Goal: Transaction & Acquisition: Purchase product/service

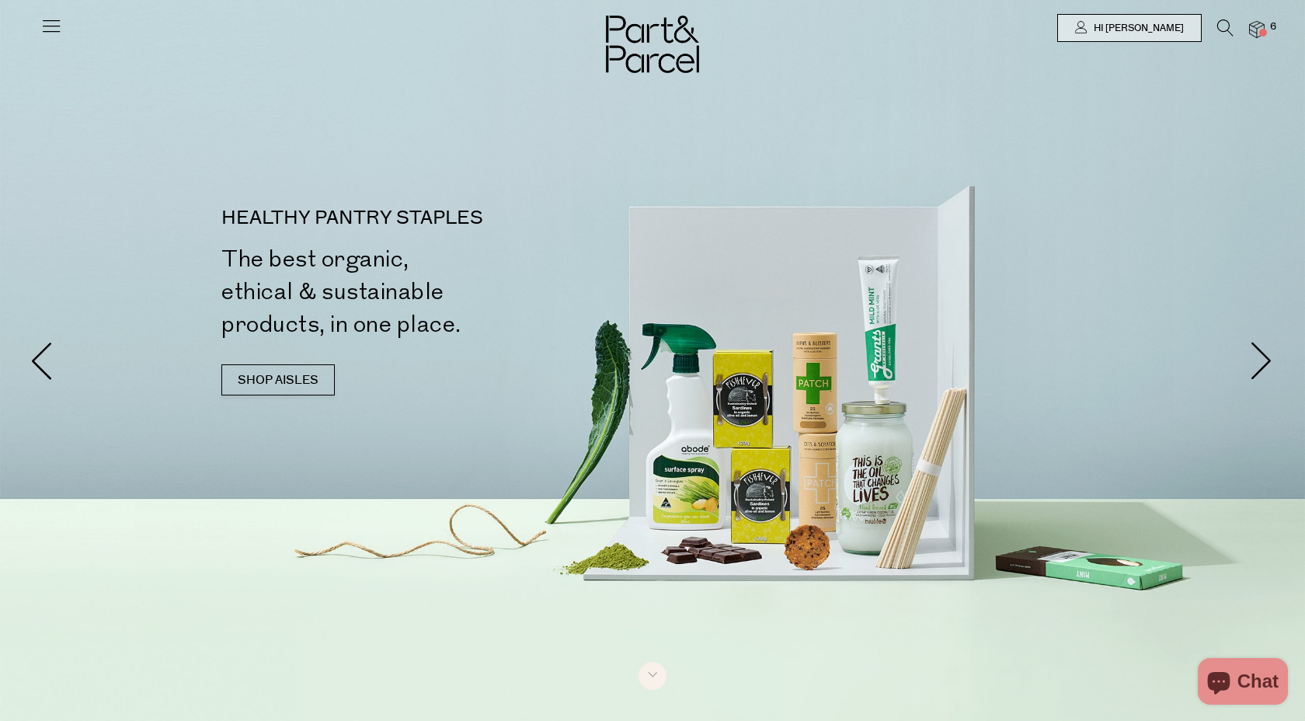
click at [1217, 29] on icon at bounding box center [1225, 27] width 16 height 17
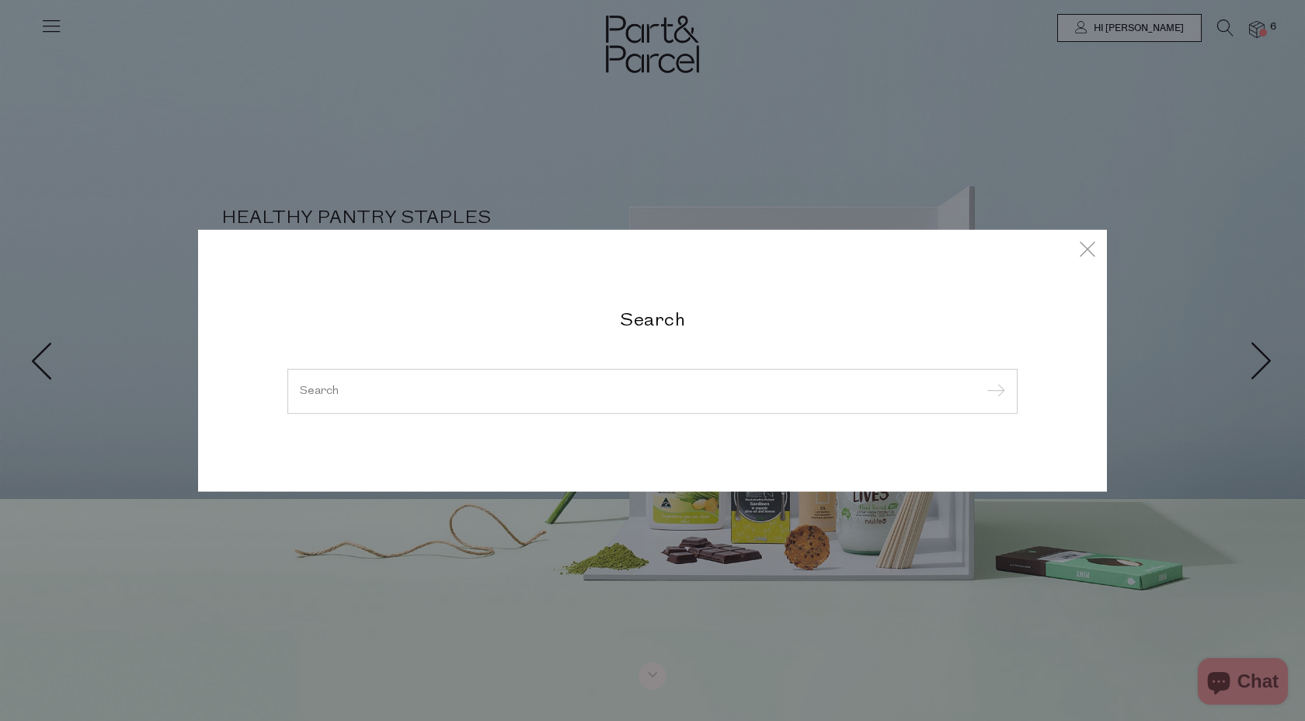
click at [592, 401] on div at bounding box center [652, 391] width 730 height 45
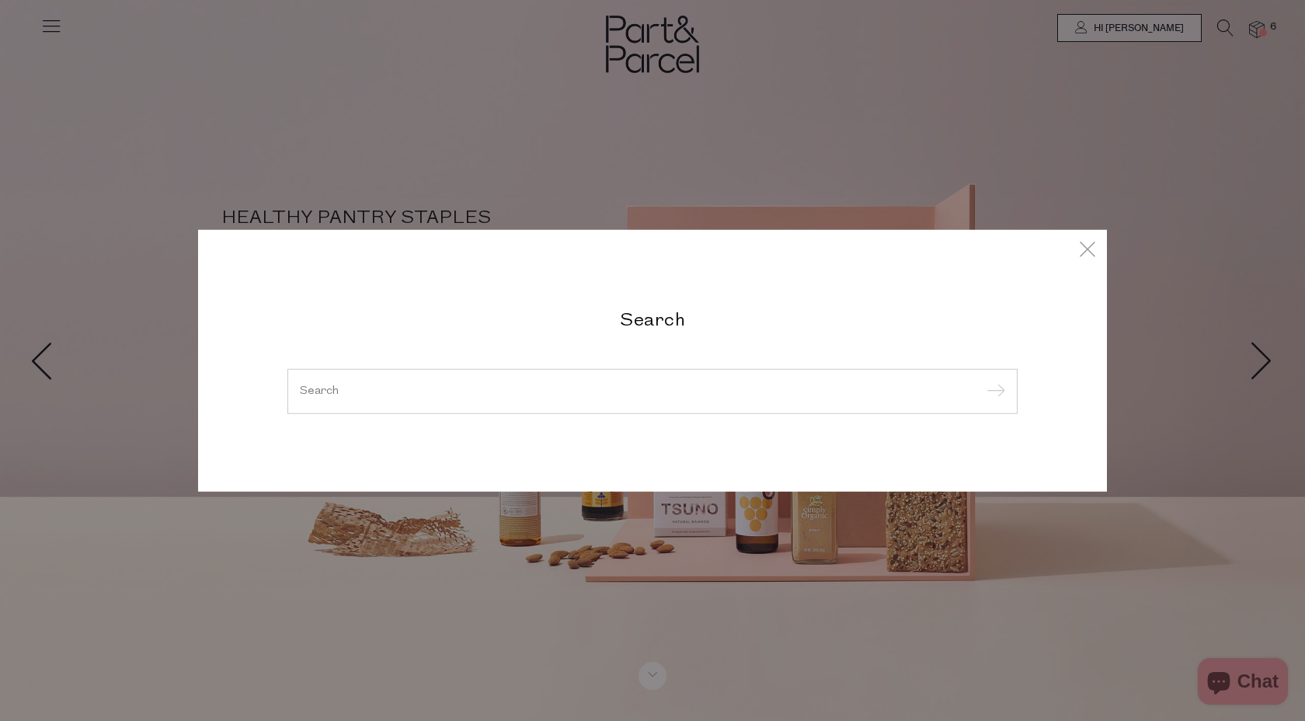
click at [577, 398] on div at bounding box center [652, 391] width 730 height 45
click at [547, 393] on input "search" at bounding box center [652, 391] width 705 height 12
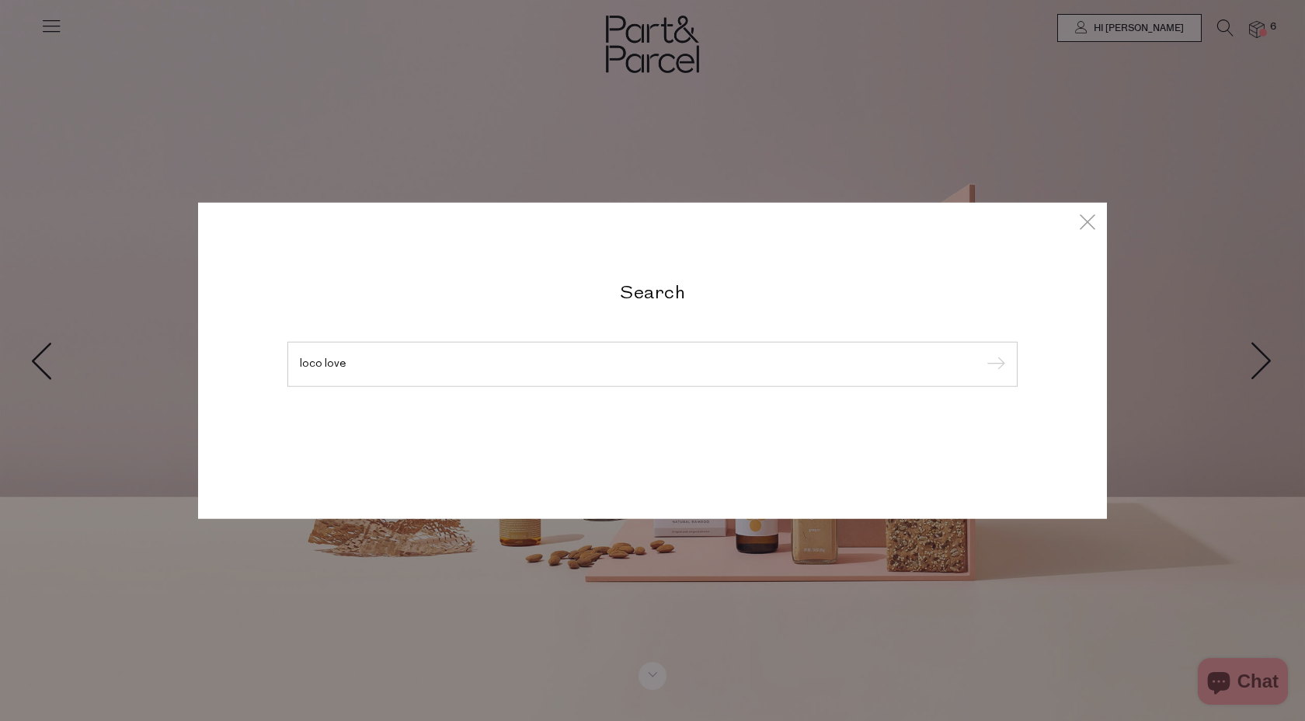
type input "loco love"
click at [982, 353] on input "submit" at bounding box center [993, 364] width 23 height 23
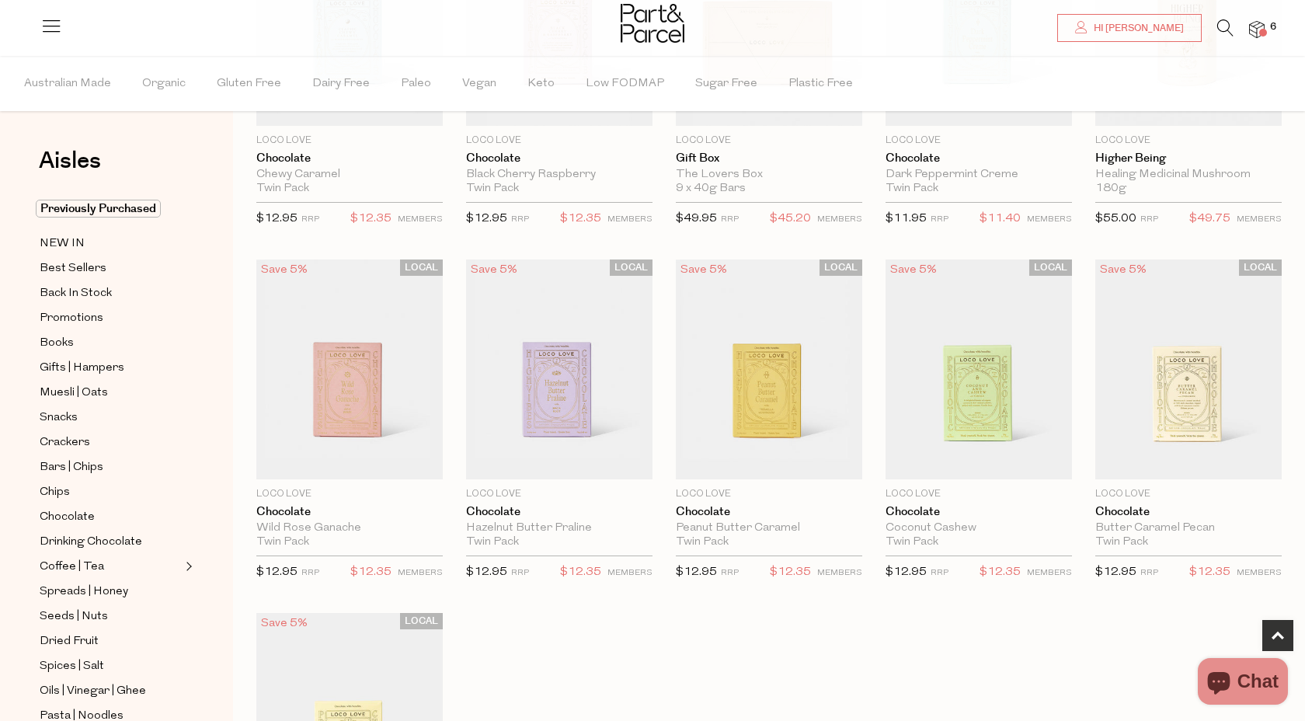
scroll to position [268, 0]
click at [768, 464] on span "Add To Parcel" at bounding box center [769, 461] width 96 height 16
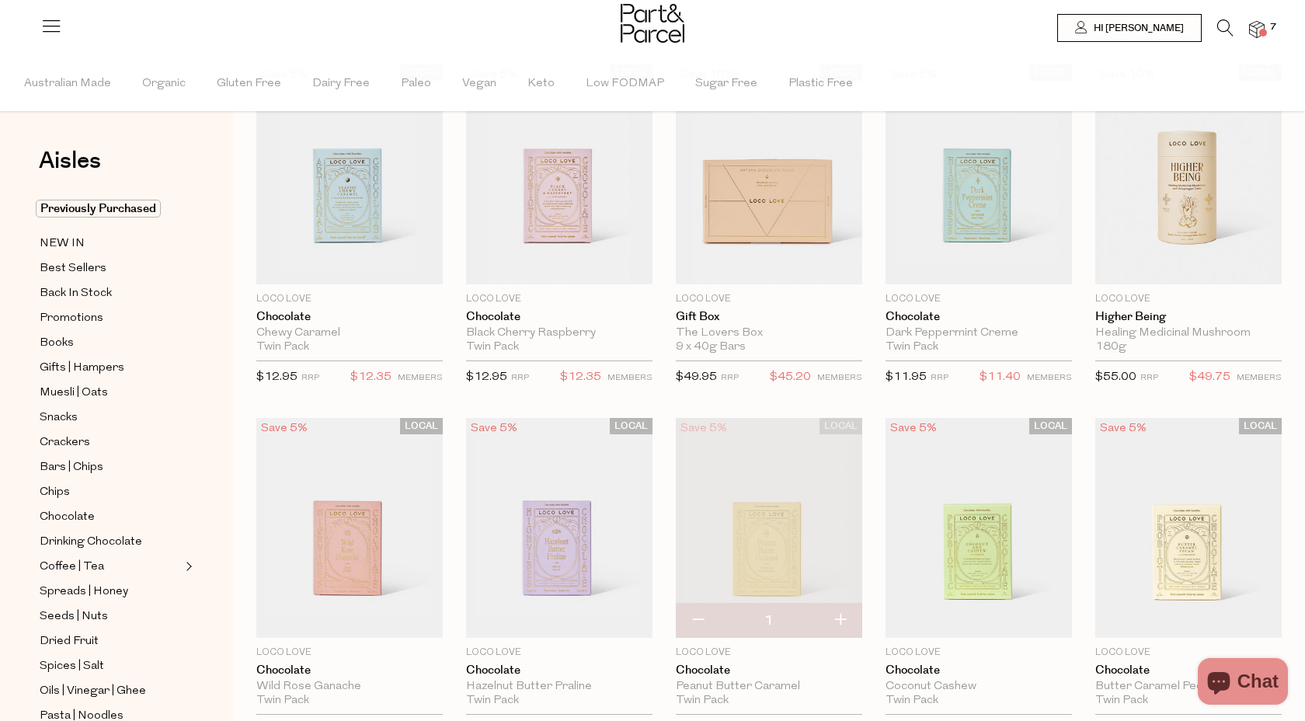
scroll to position [0, 0]
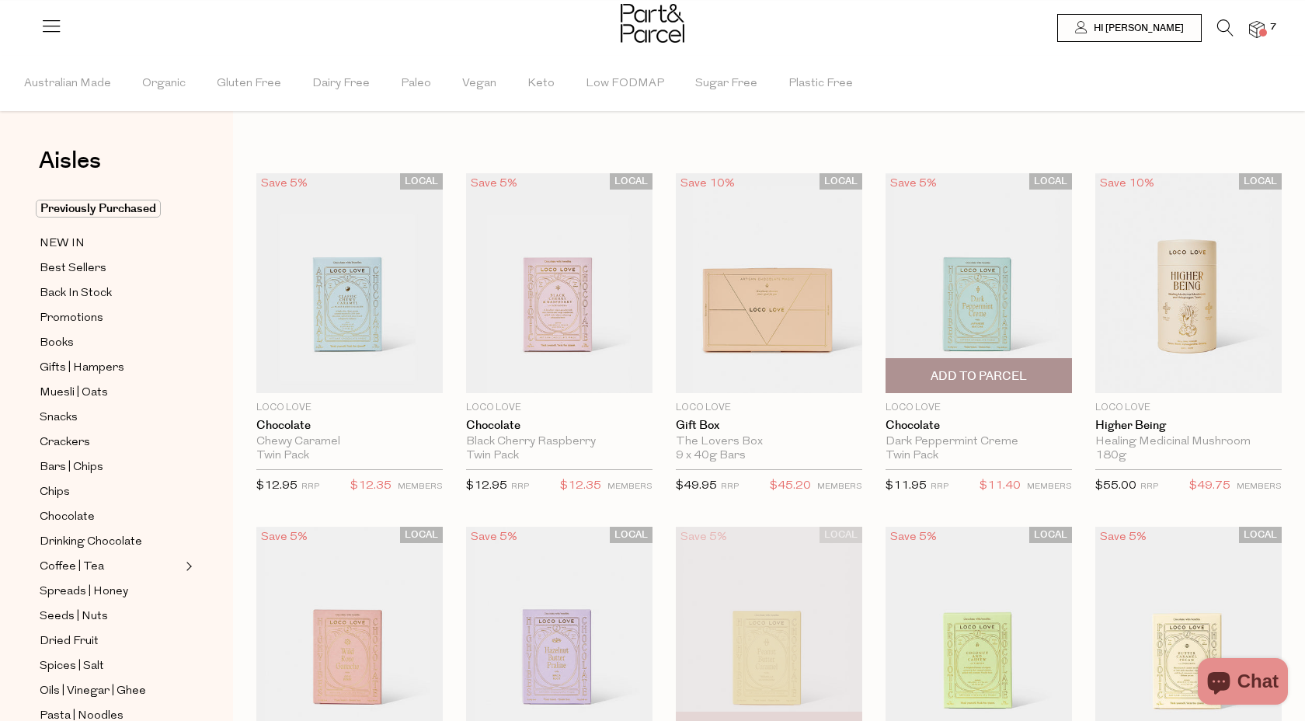
click at [993, 375] on span "Add To Parcel" at bounding box center [978, 376] width 96 height 16
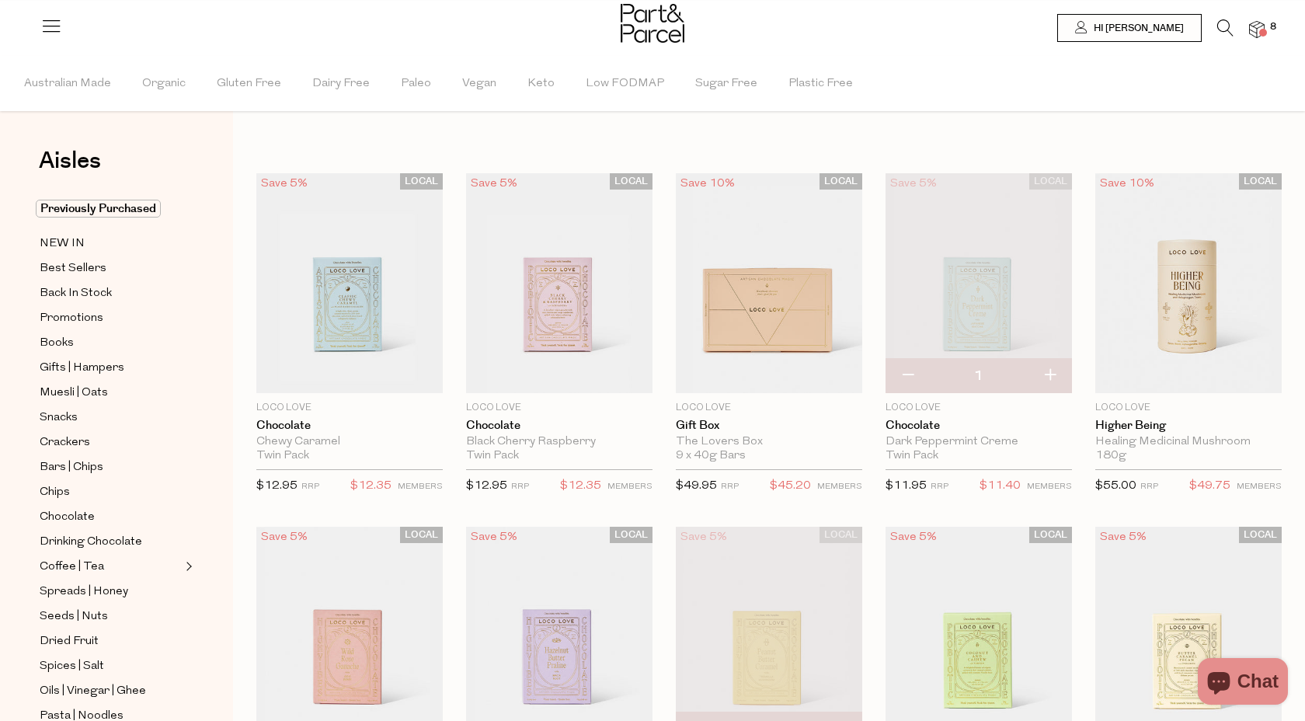
click at [1253, 32] on img at bounding box center [1257, 30] width 16 height 18
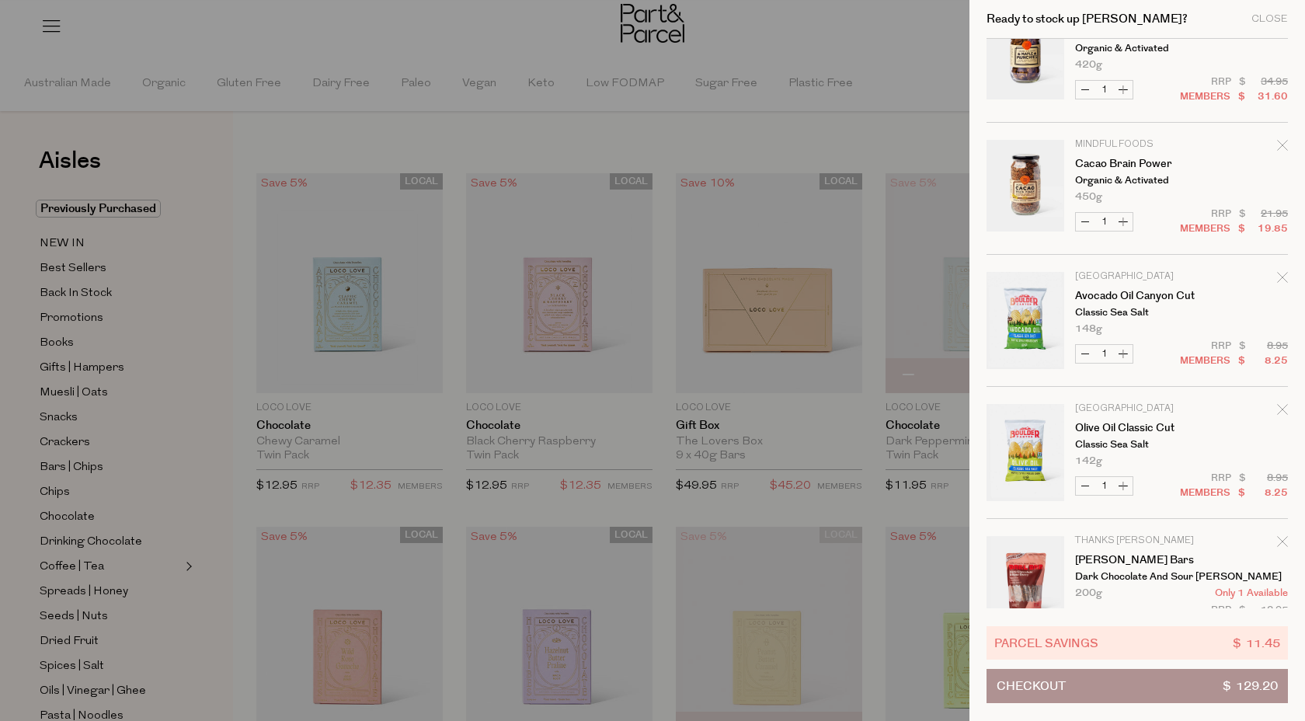
scroll to position [487, 0]
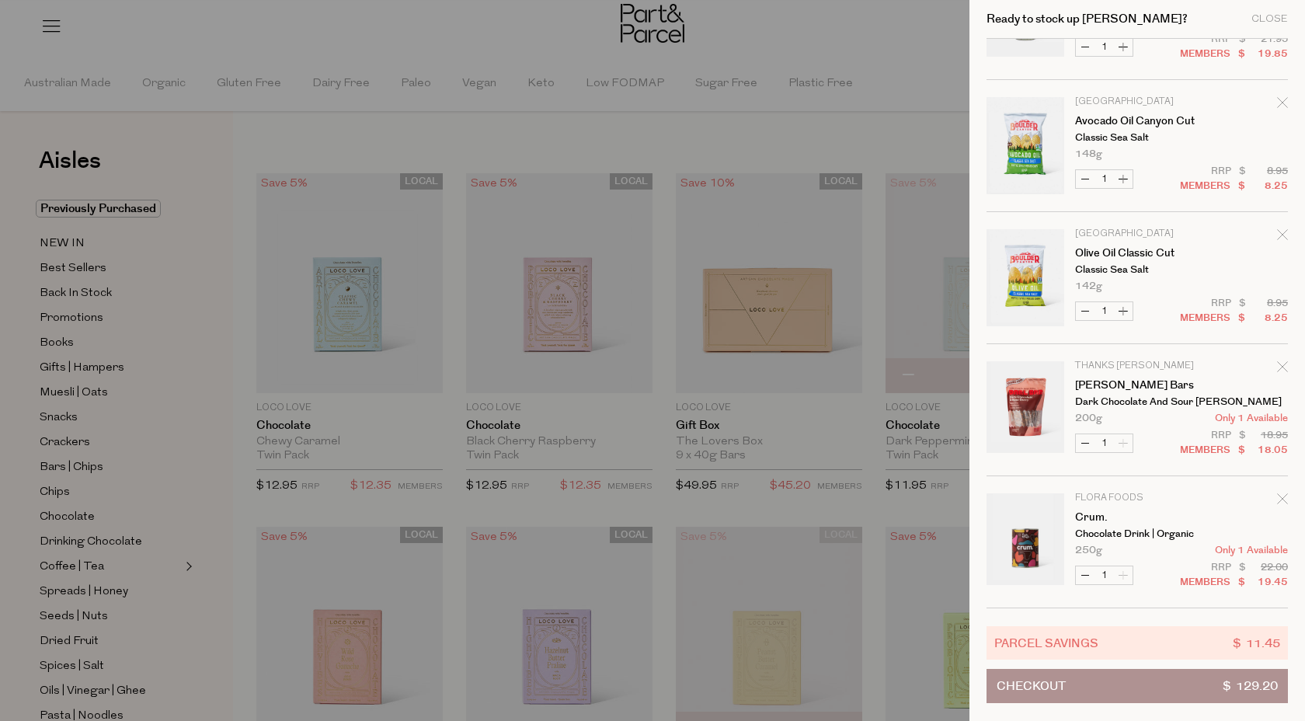
click at [244, 41] on div at bounding box center [652, 360] width 1305 height 721
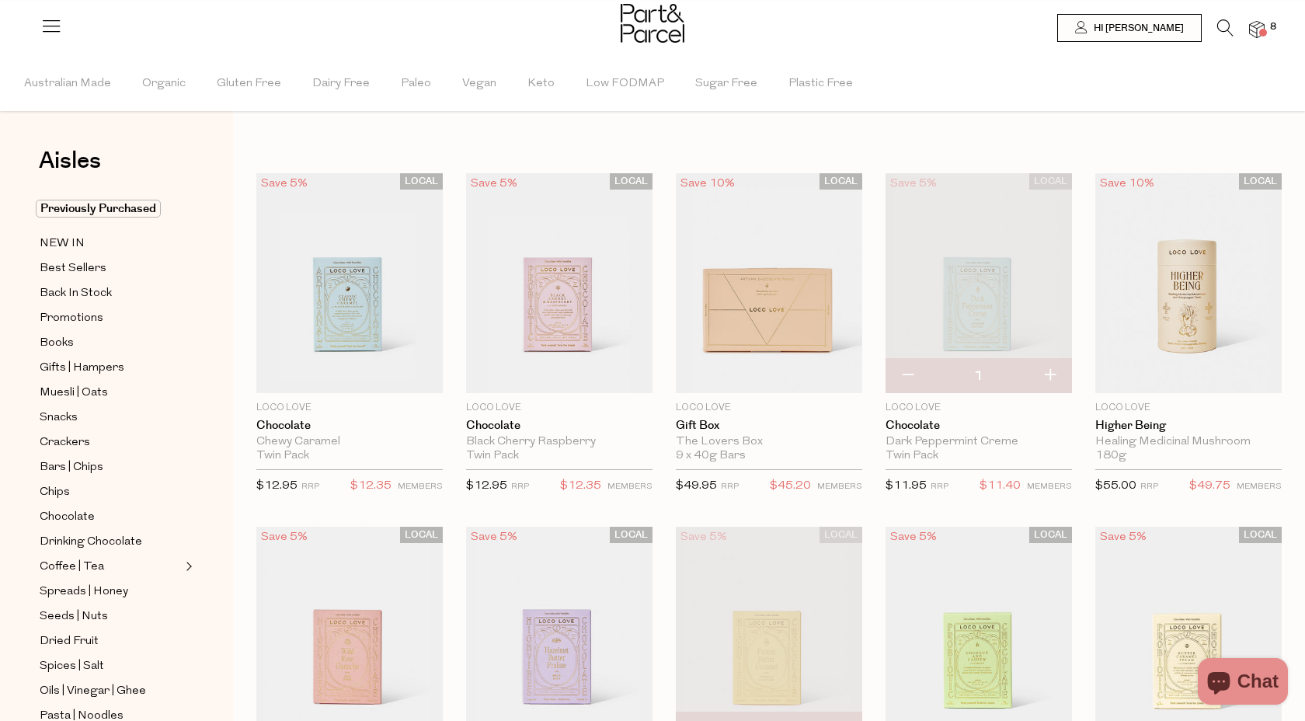
click at [1225, 29] on icon at bounding box center [1225, 27] width 16 height 17
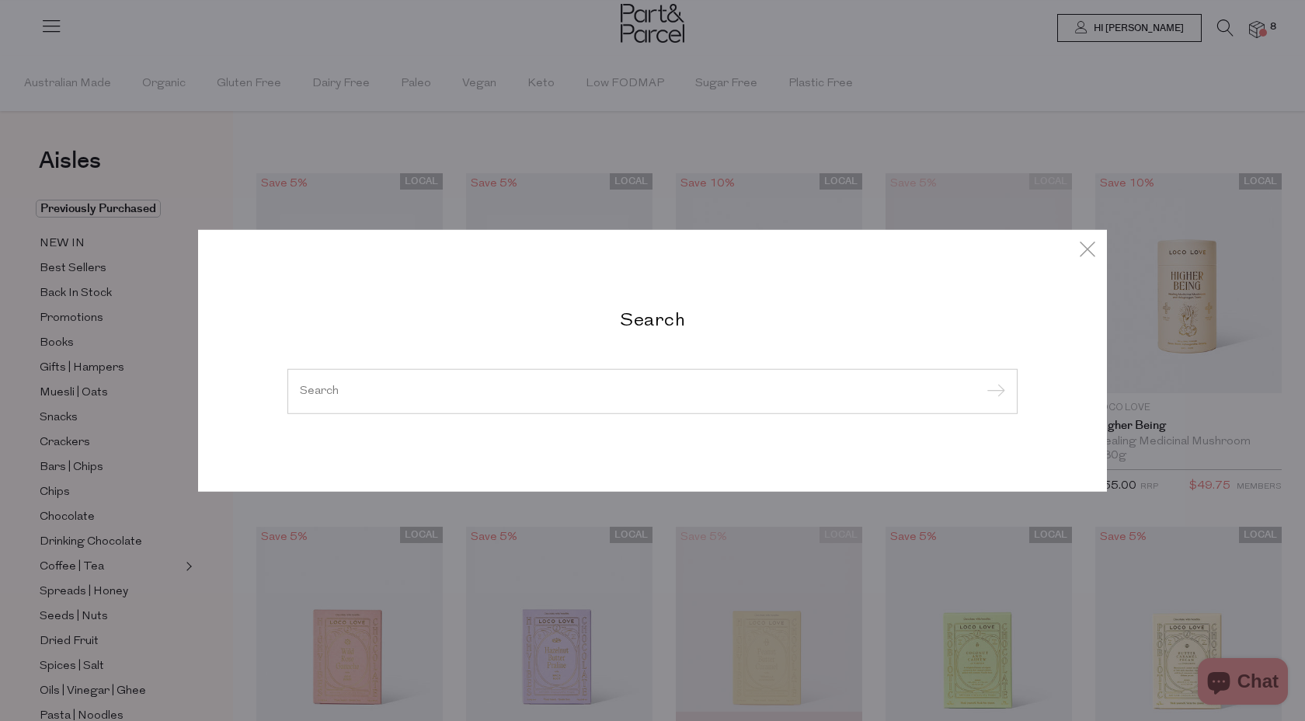
click at [577, 378] on div at bounding box center [652, 391] width 730 height 45
click at [575, 385] on input "search" at bounding box center [652, 391] width 705 height 12
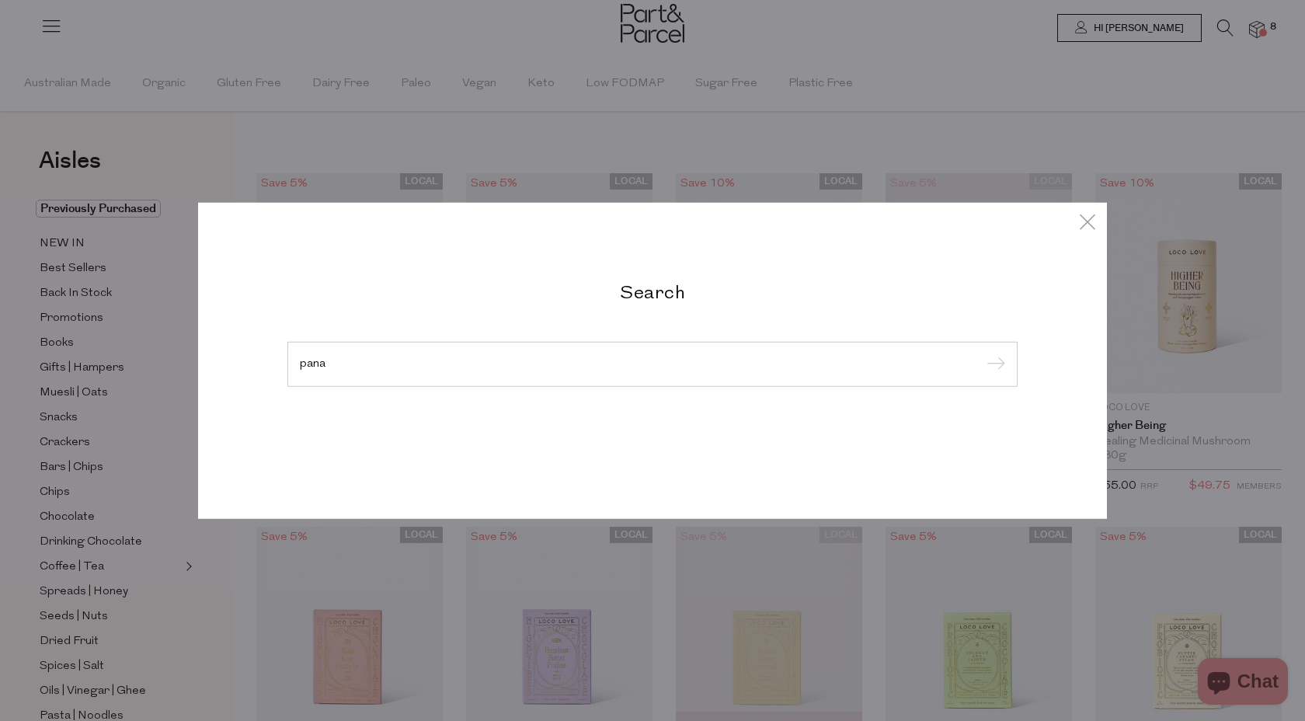
type input "pana"
click at [982, 353] on input "submit" at bounding box center [993, 364] width 23 height 23
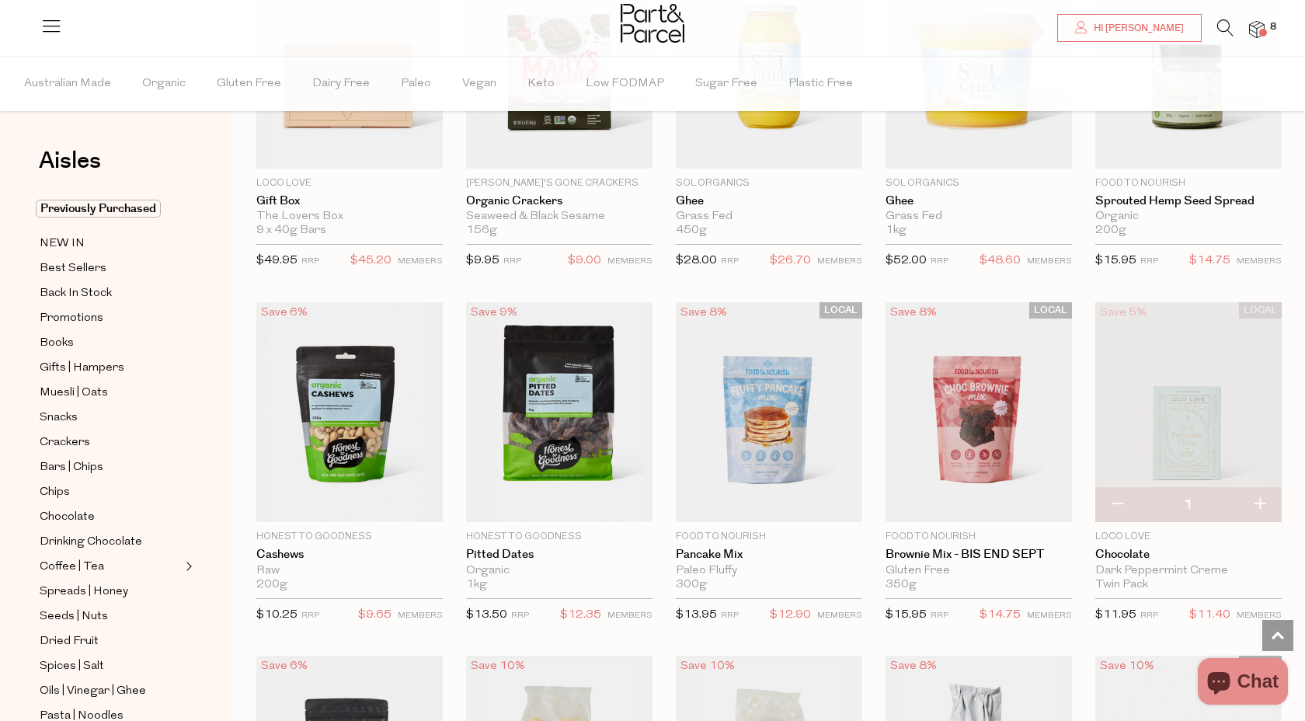
scroll to position [2019, 0]
click at [1227, 33] on icon at bounding box center [1225, 27] width 16 height 17
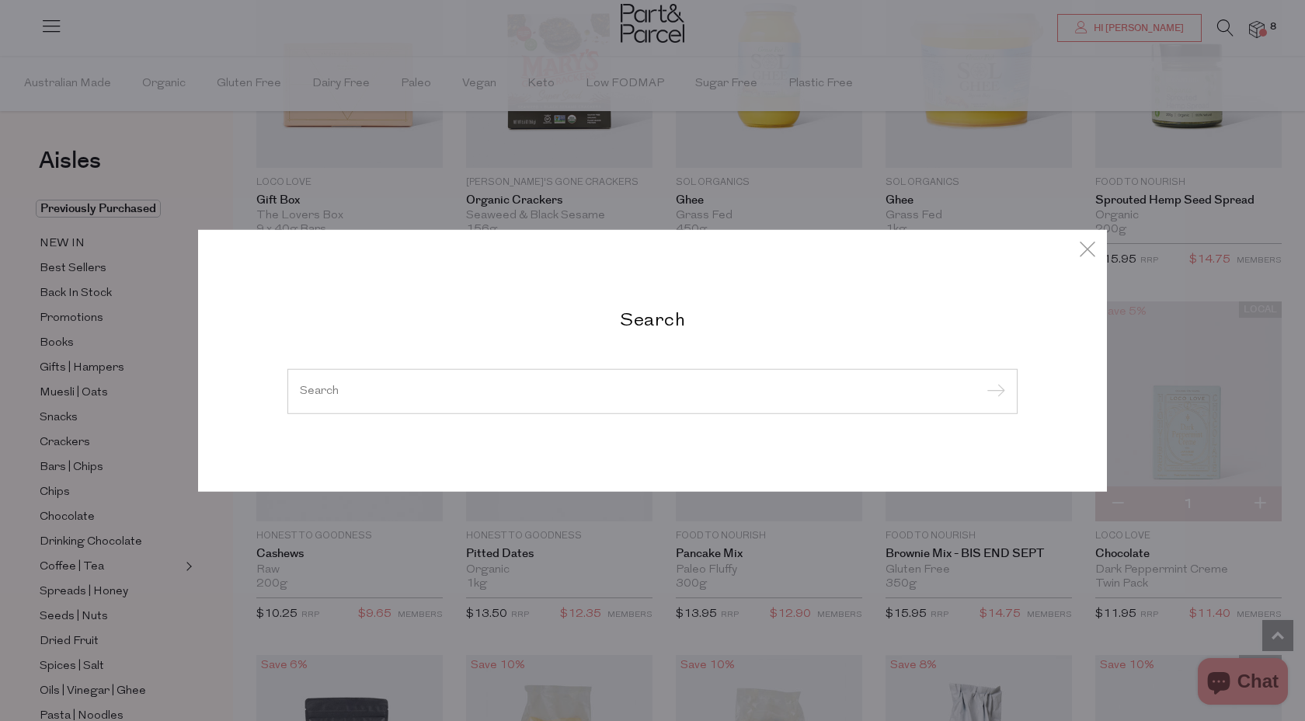
click at [690, 397] on div at bounding box center [652, 391] width 730 height 45
click at [672, 394] on input "search" at bounding box center [652, 391] width 705 height 12
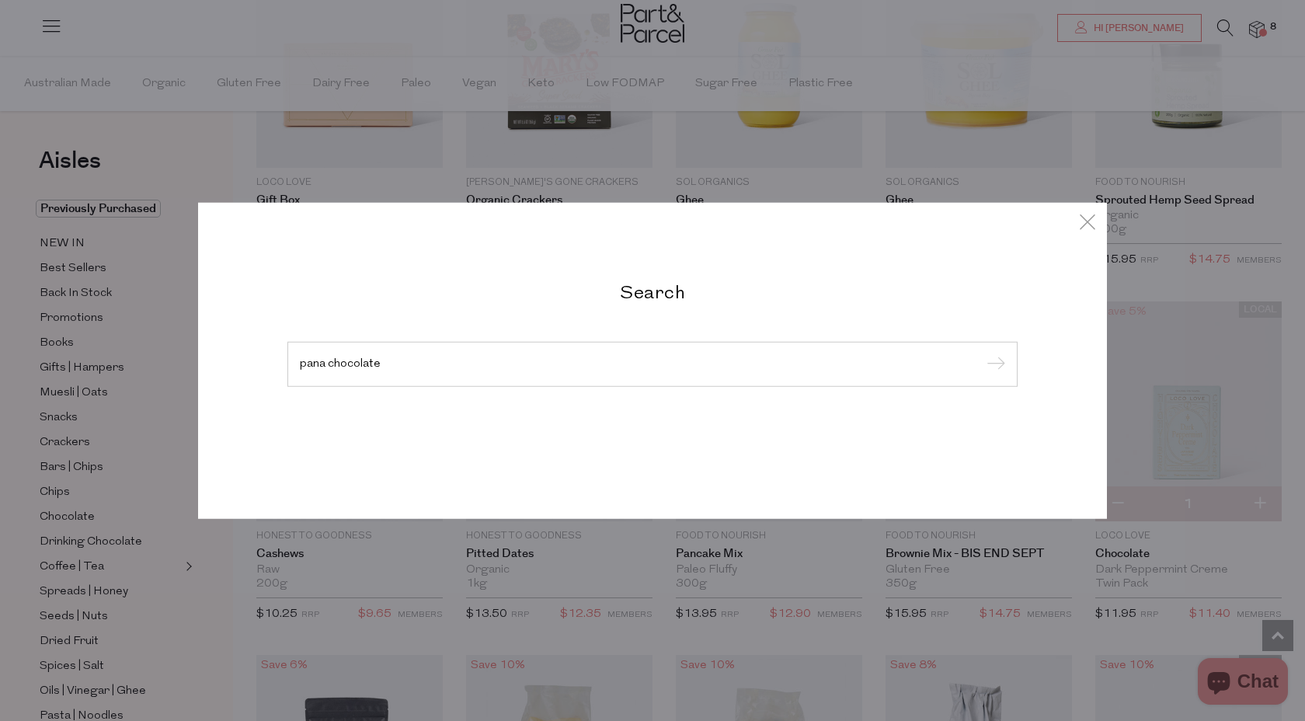
type input "pana chocolate"
click at [982, 353] on input "submit" at bounding box center [993, 364] width 23 height 23
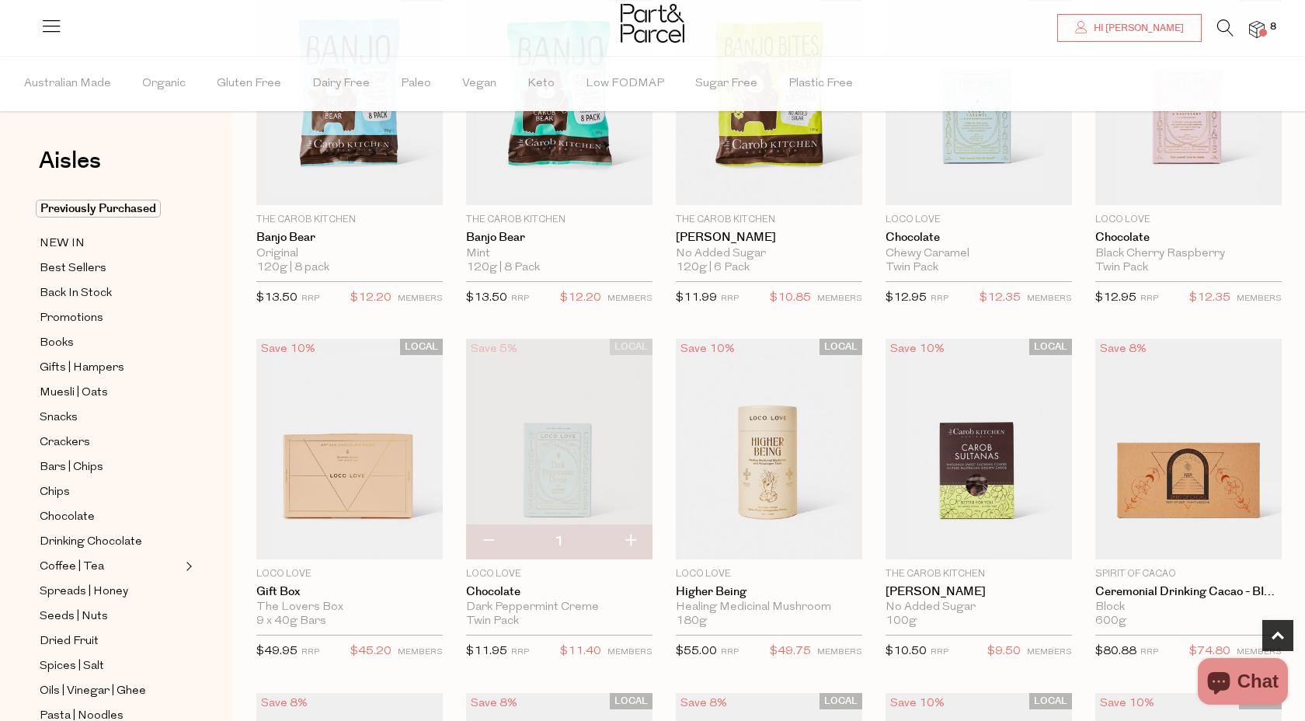
scroll to position [920, 0]
